Goal: Task Accomplishment & Management: Manage account settings

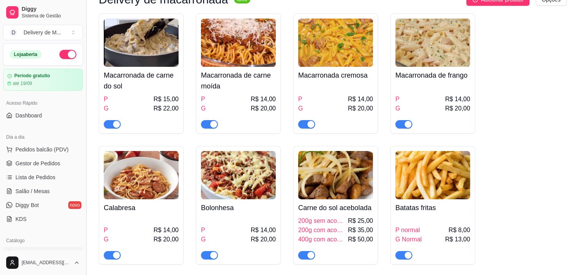
scroll to position [56, 0]
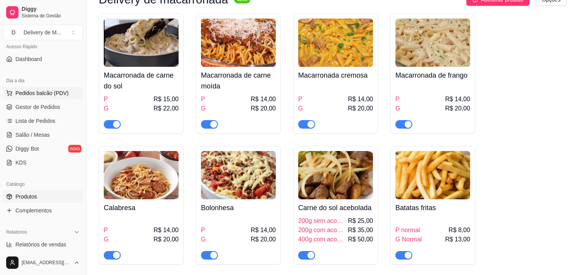
click at [44, 93] on span "Pedidos balcão (PDV)" at bounding box center [41, 93] width 53 height 8
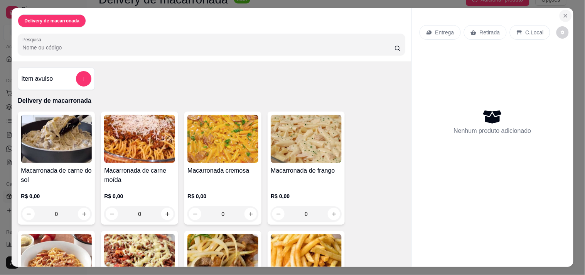
click at [563, 13] on icon "Close" at bounding box center [566, 16] width 6 height 6
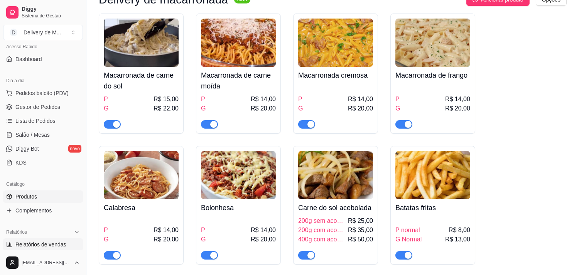
click at [41, 244] on span "Relatórios de vendas" at bounding box center [40, 244] width 51 height 8
select select "ALL"
select select "0"
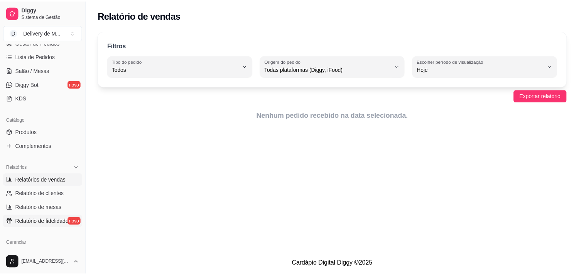
scroll to position [142, 0]
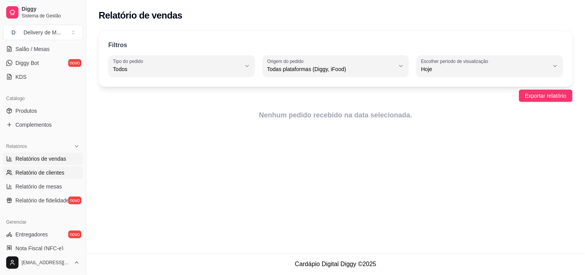
click at [37, 172] on span "Relatório de clientes" at bounding box center [39, 172] width 49 height 8
select select "30"
select select "HIGHEST_TOTAL_SPENT_WITH_ORDERS"
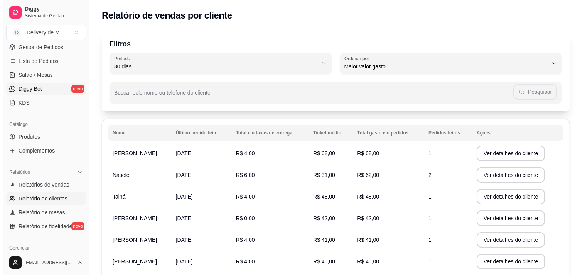
scroll to position [13, 0]
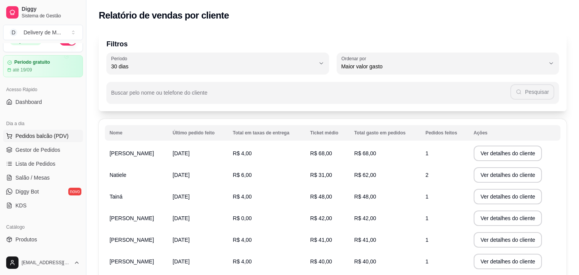
click at [49, 134] on span "Pedidos balcão (PDV)" at bounding box center [41, 136] width 53 height 8
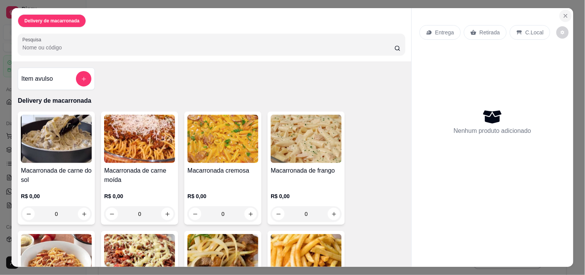
click at [563, 13] on icon "Close" at bounding box center [566, 16] width 6 height 6
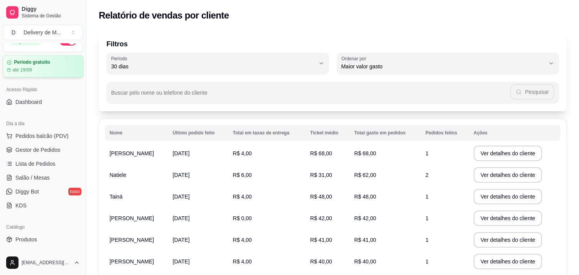
click at [33, 64] on article "Período gratuito" at bounding box center [32, 62] width 36 height 6
click at [40, 160] on span "Lista de Pedidos" at bounding box center [35, 164] width 40 height 8
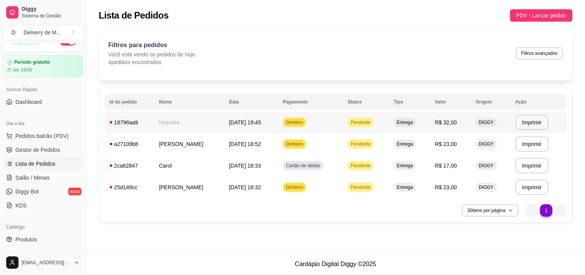
click at [372, 121] on span "Pendente" at bounding box center [360, 122] width 23 height 6
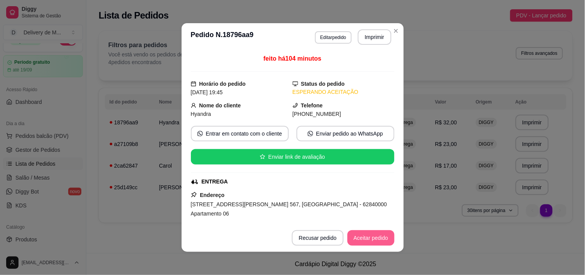
click at [368, 239] on button "Aceitar pedido" at bounding box center [370, 237] width 47 height 15
click at [368, 239] on button "Mover para preparo" at bounding box center [365, 237] width 60 height 15
click at [368, 239] on button "Mover para entrega" at bounding box center [365, 237] width 58 height 15
click at [368, 239] on button "Mover para finalizado" at bounding box center [362, 237] width 64 height 15
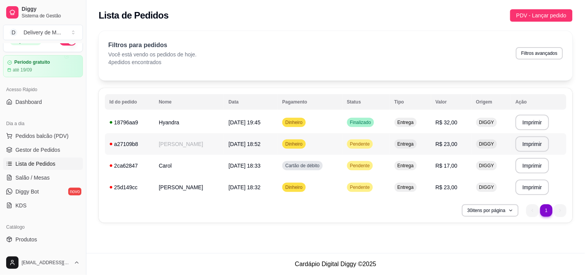
click at [390, 143] on td "Pendente" at bounding box center [365, 144] width 47 height 22
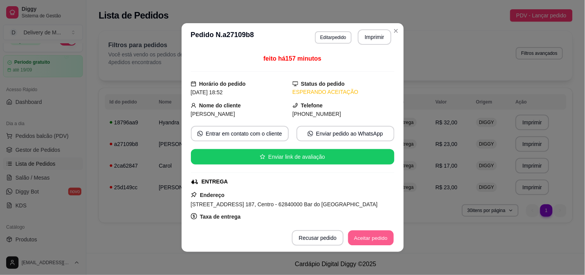
click at [364, 239] on button "Aceitar pedido" at bounding box center [370, 237] width 45 height 15
click at [363, 239] on button "Mover para preparo" at bounding box center [364, 237] width 58 height 15
click at [363, 239] on button "Mover para entrega" at bounding box center [364, 237] width 59 height 15
click at [363, 239] on button "Mover para finalizado" at bounding box center [362, 237] width 62 height 15
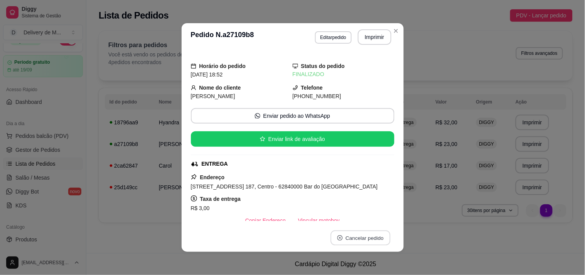
click at [361, 238] on button "Cancelar pedido" at bounding box center [360, 237] width 60 height 15
click at [339, 216] on button "não" at bounding box center [344, 218] width 29 height 14
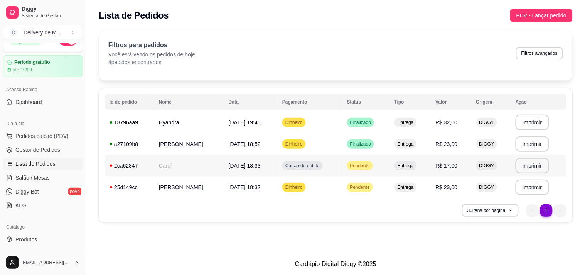
click at [371, 163] on span "Pendente" at bounding box center [360, 165] width 23 height 6
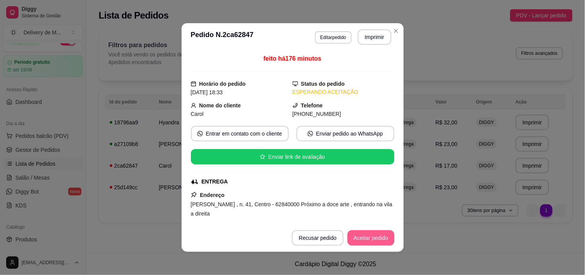
click at [369, 241] on button "Aceitar pedido" at bounding box center [370, 237] width 47 height 15
click at [369, 241] on button "Mover para preparo" at bounding box center [365, 237] width 60 height 15
click at [368, 241] on button "Mover para entrega" at bounding box center [365, 237] width 58 height 15
click at [368, 241] on button "Mover para finalizado" at bounding box center [362, 237] width 62 height 15
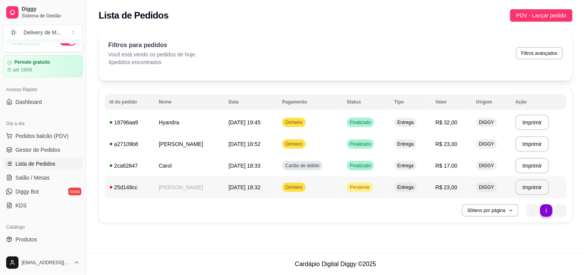
click at [371, 189] on span "Pendente" at bounding box center [360, 187] width 23 height 6
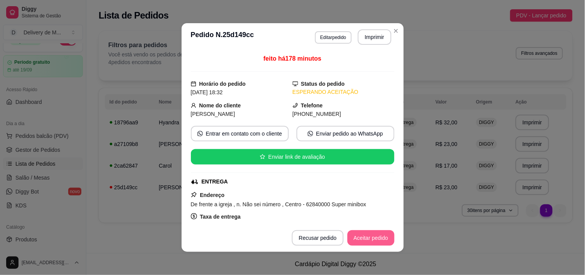
click at [373, 241] on button "Aceitar pedido" at bounding box center [370, 237] width 47 height 15
click at [372, 238] on button "Mover para preparo" at bounding box center [364, 237] width 58 height 15
click at [372, 238] on button "Mover para entrega" at bounding box center [365, 237] width 58 height 15
click at [372, 238] on button "Mover para finalizado" at bounding box center [362, 237] width 62 height 15
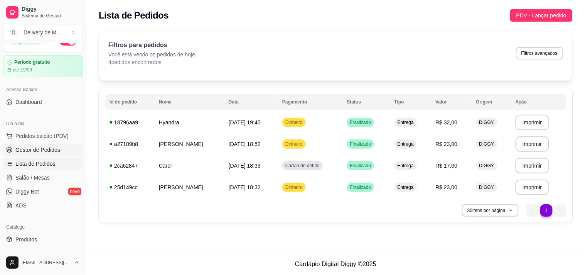
click at [47, 153] on link "Gestor de Pedidos" at bounding box center [43, 149] width 80 height 12
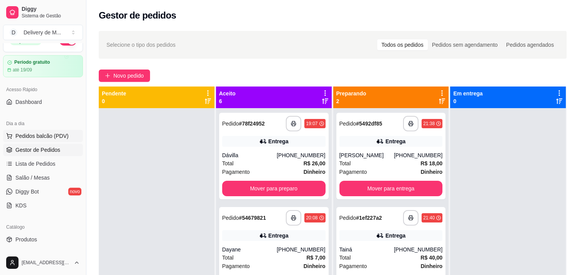
click at [35, 136] on span "Pedidos balcão (PDV)" at bounding box center [41, 136] width 53 height 8
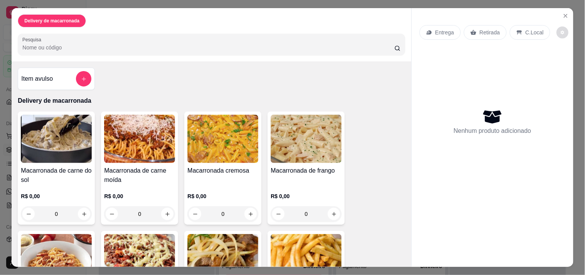
click at [558, 27] on button "decrease-product-quantity" at bounding box center [563, 33] width 12 height 12
click at [564, 14] on icon "Close" at bounding box center [565, 15] width 3 height 3
